Goal: Task Accomplishment & Management: Manage account settings

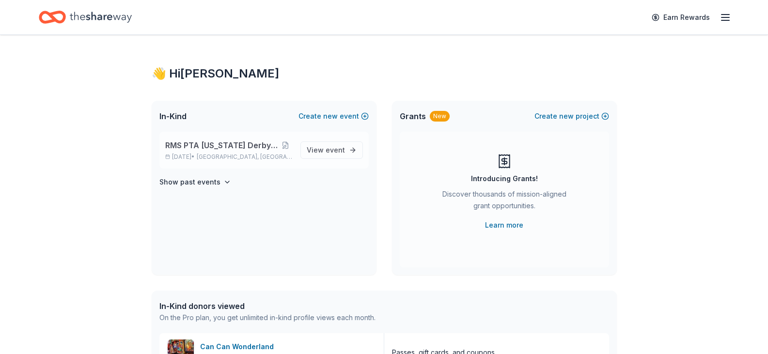
click at [203, 145] on span "RMS PTA [US_STATE] Derby Tricky Tray" at bounding box center [221, 146] width 113 height 12
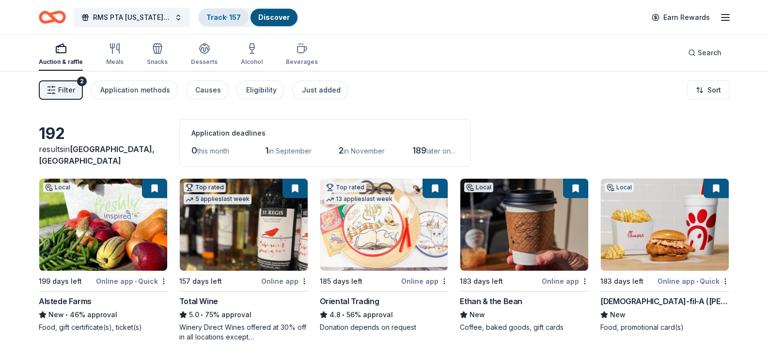
click at [227, 20] on link "Track · 157" at bounding box center [224, 17] width 34 height 8
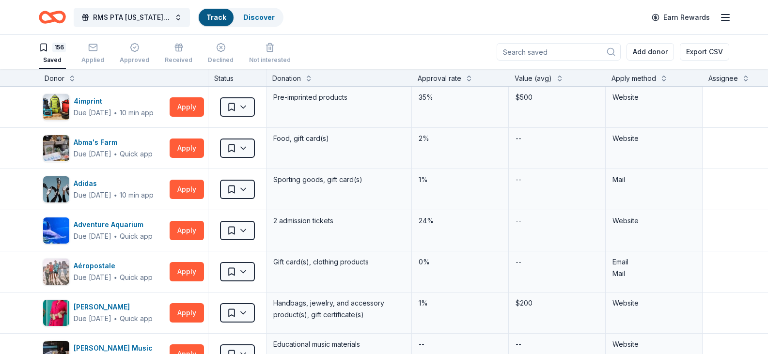
scroll to position [0, 0]
click at [74, 79] on button at bounding box center [72, 77] width 8 height 10
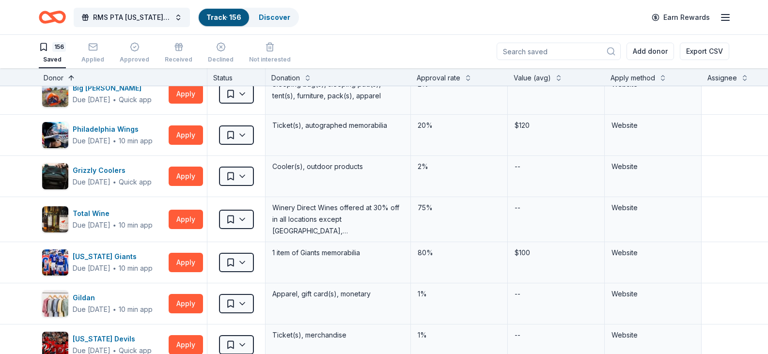
scroll to position [733, 1]
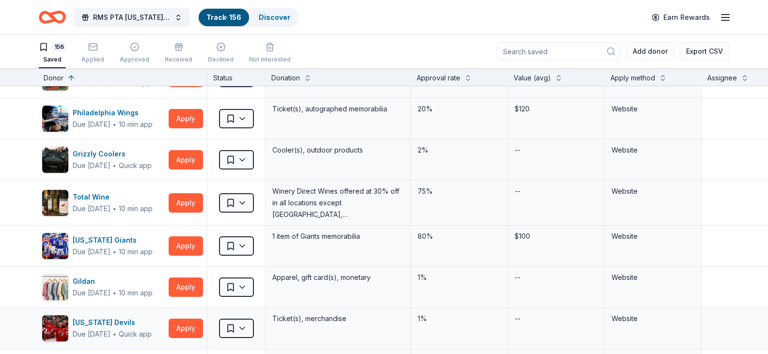
click at [30, 326] on div "[US_STATE] Devils Due [DATE] ∙ Quick app Apply Saved Ticket(s), merchandise 1% …" at bounding box center [491, 328] width 984 height 41
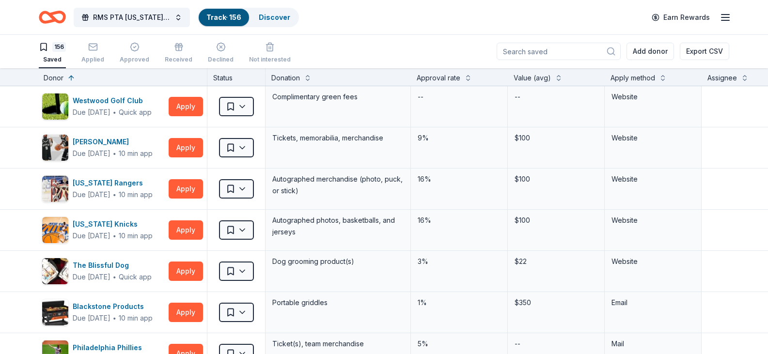
scroll to position [1080, 1]
click at [38, 334] on div "Philadelphia Phillies Due [DATE] ∙ Quick app Apply" at bounding box center [122, 353] width 169 height 41
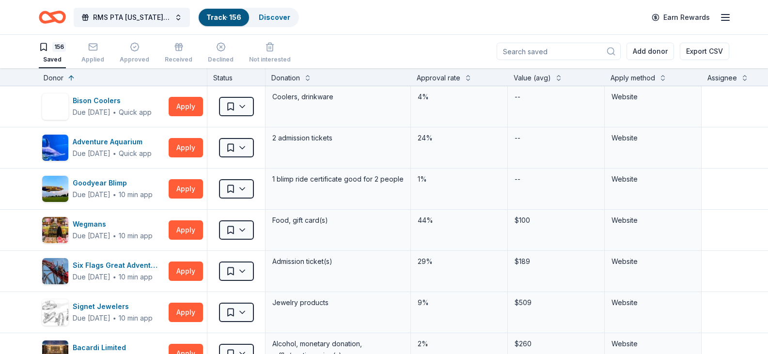
scroll to position [0, 0]
